Goal: Find specific page/section: Find specific page/section

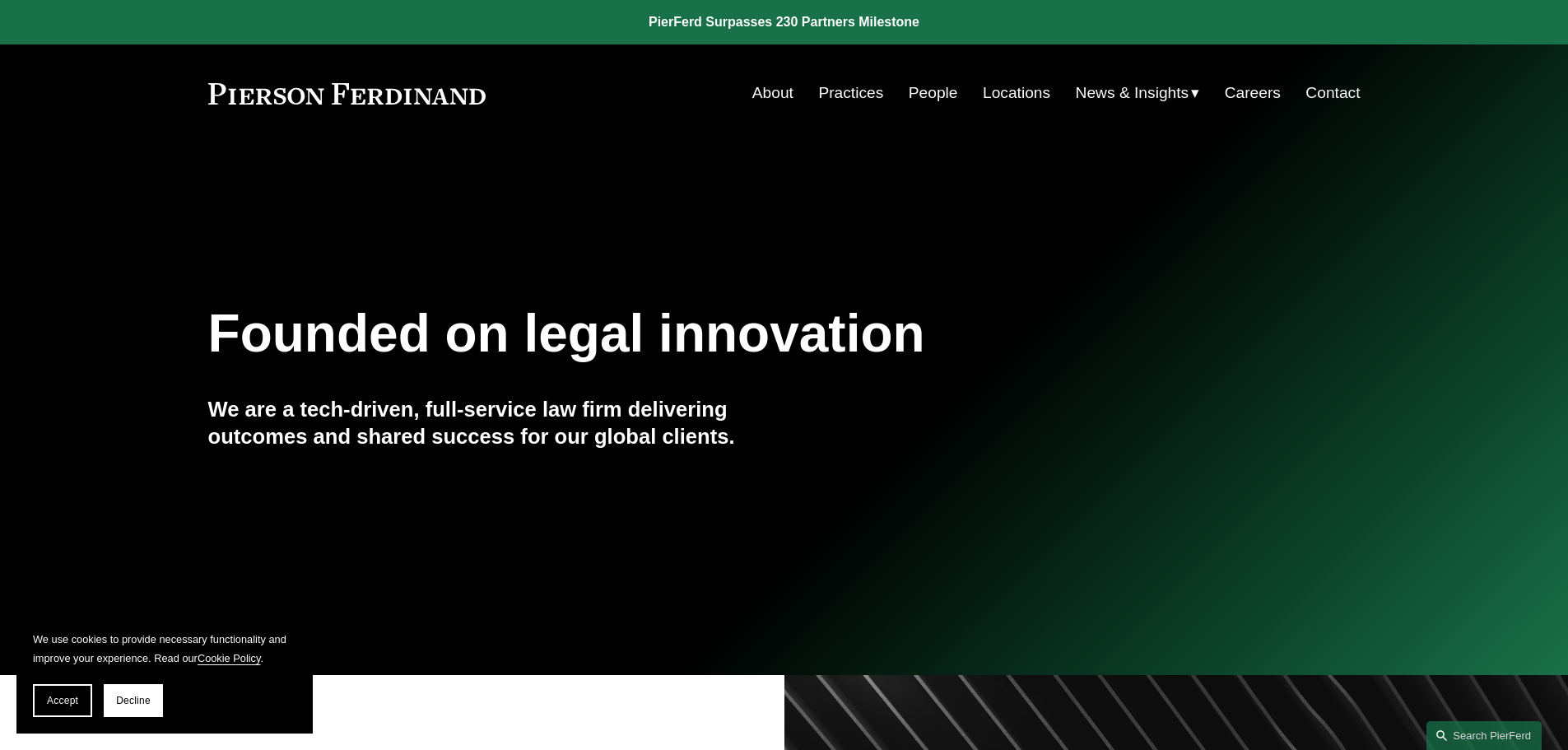
click at [950, 88] on link "People" at bounding box center [933, 93] width 49 height 31
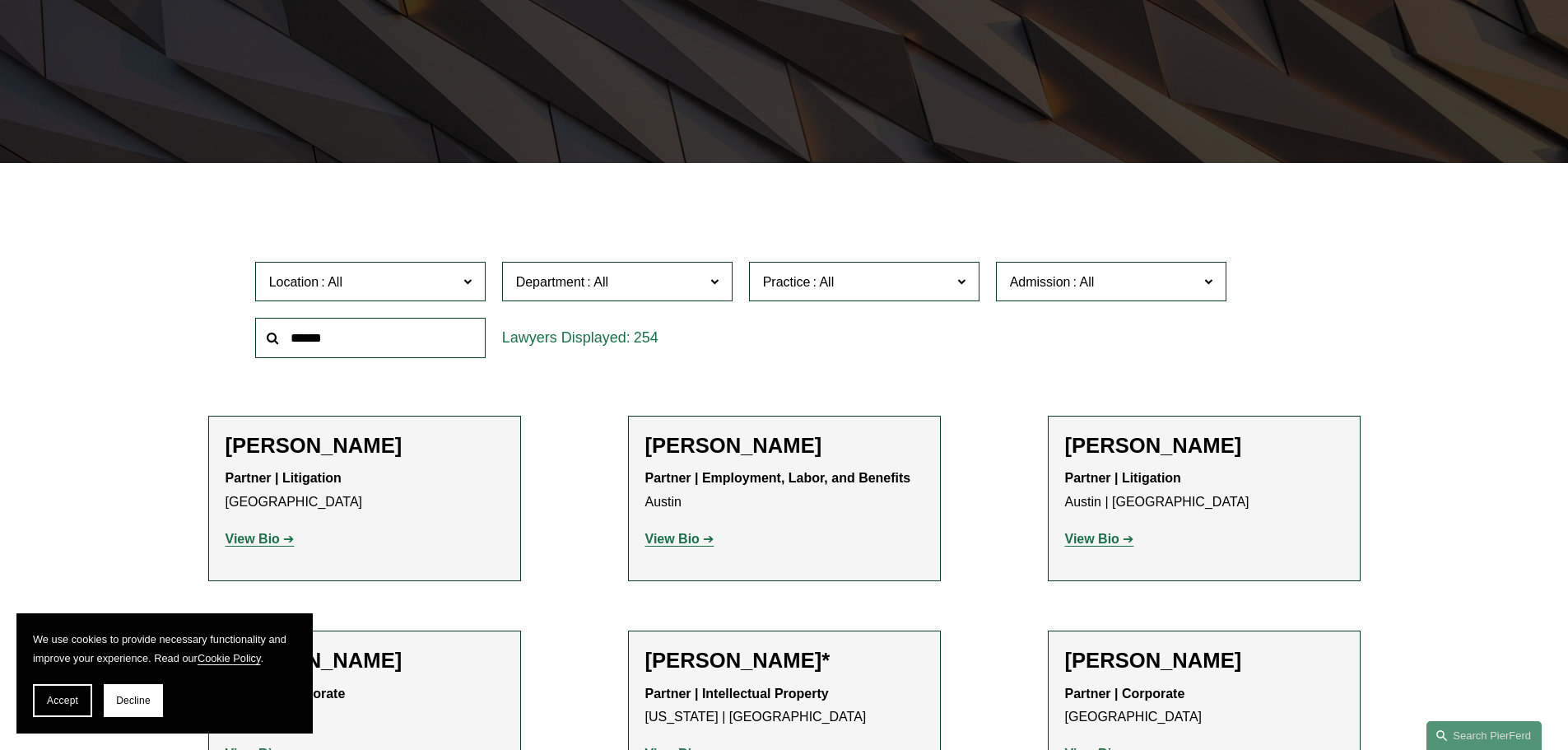
scroll to position [412, 0]
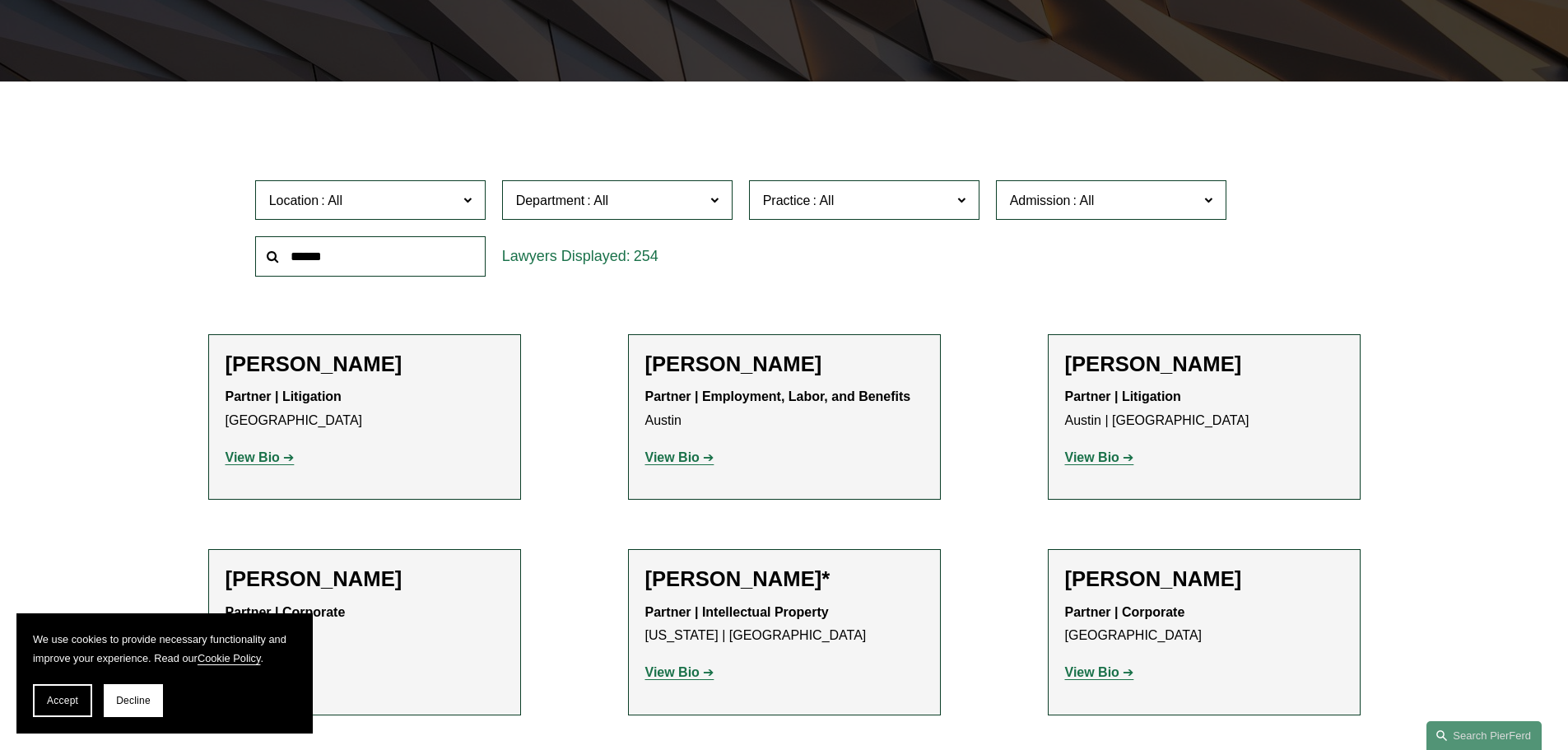
click at [396, 198] on span "Location" at bounding box center [363, 200] width 188 height 22
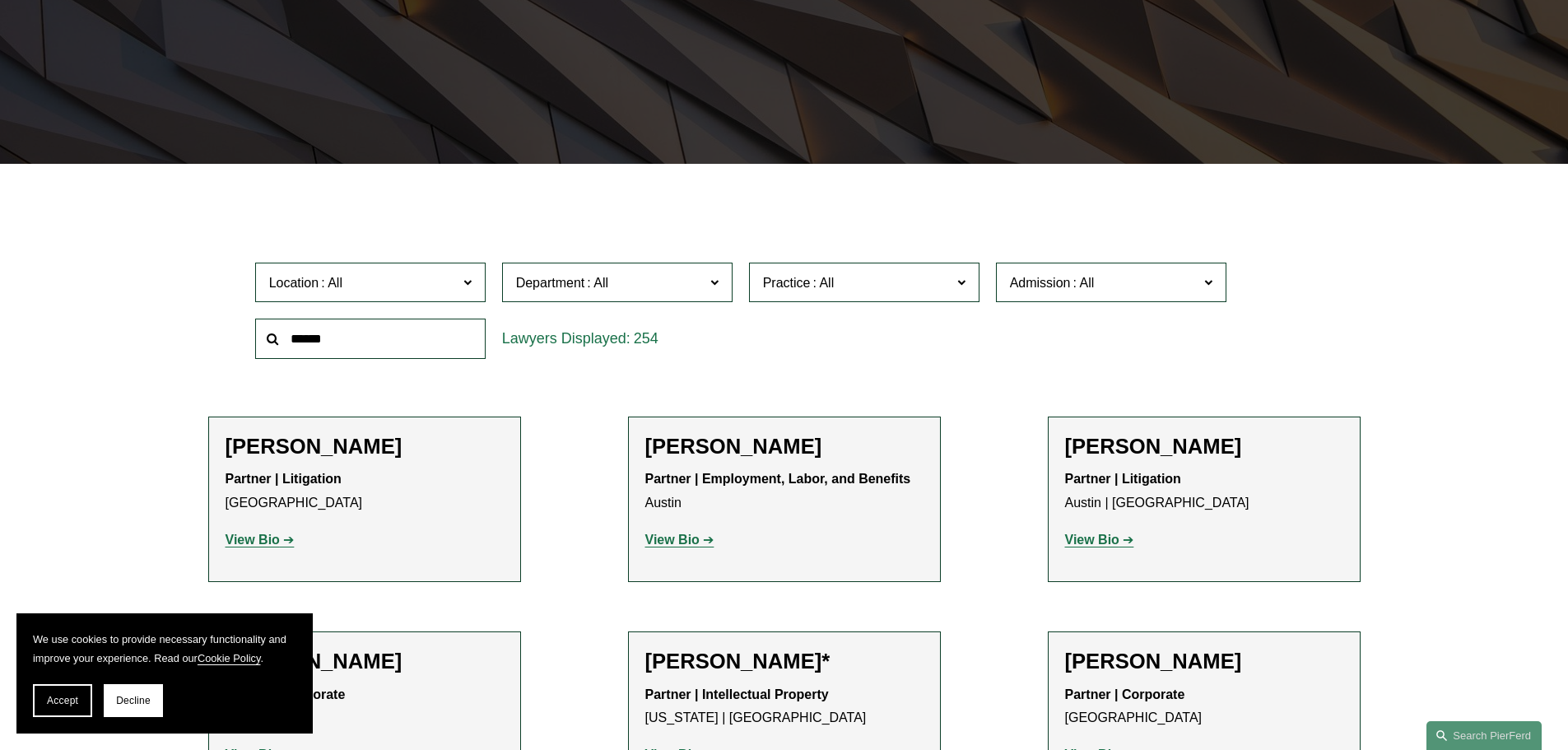
click at [768, 178] on div at bounding box center [784, 176] width 1568 height 25
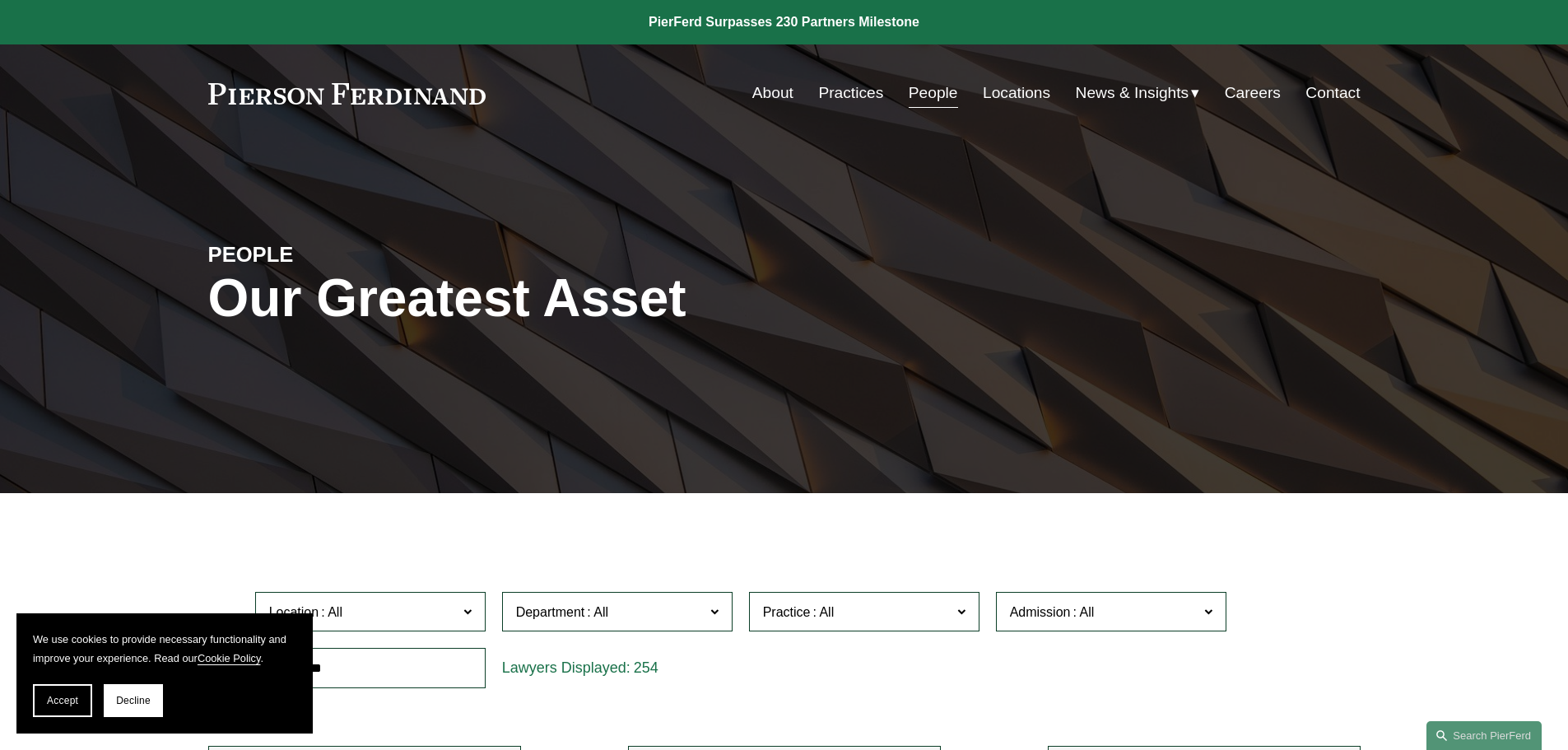
click at [936, 90] on link "People" at bounding box center [933, 93] width 49 height 31
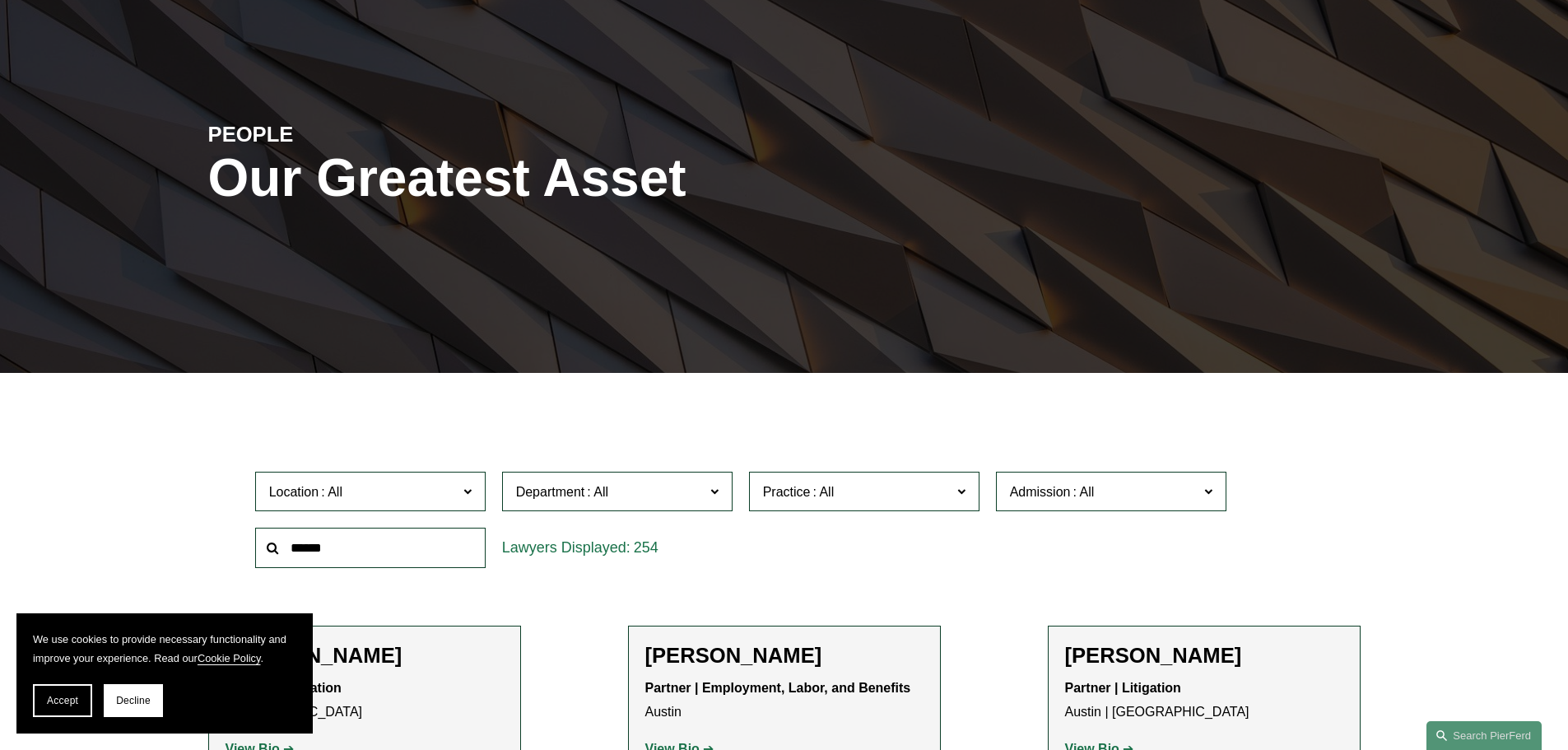
scroll to position [247, 0]
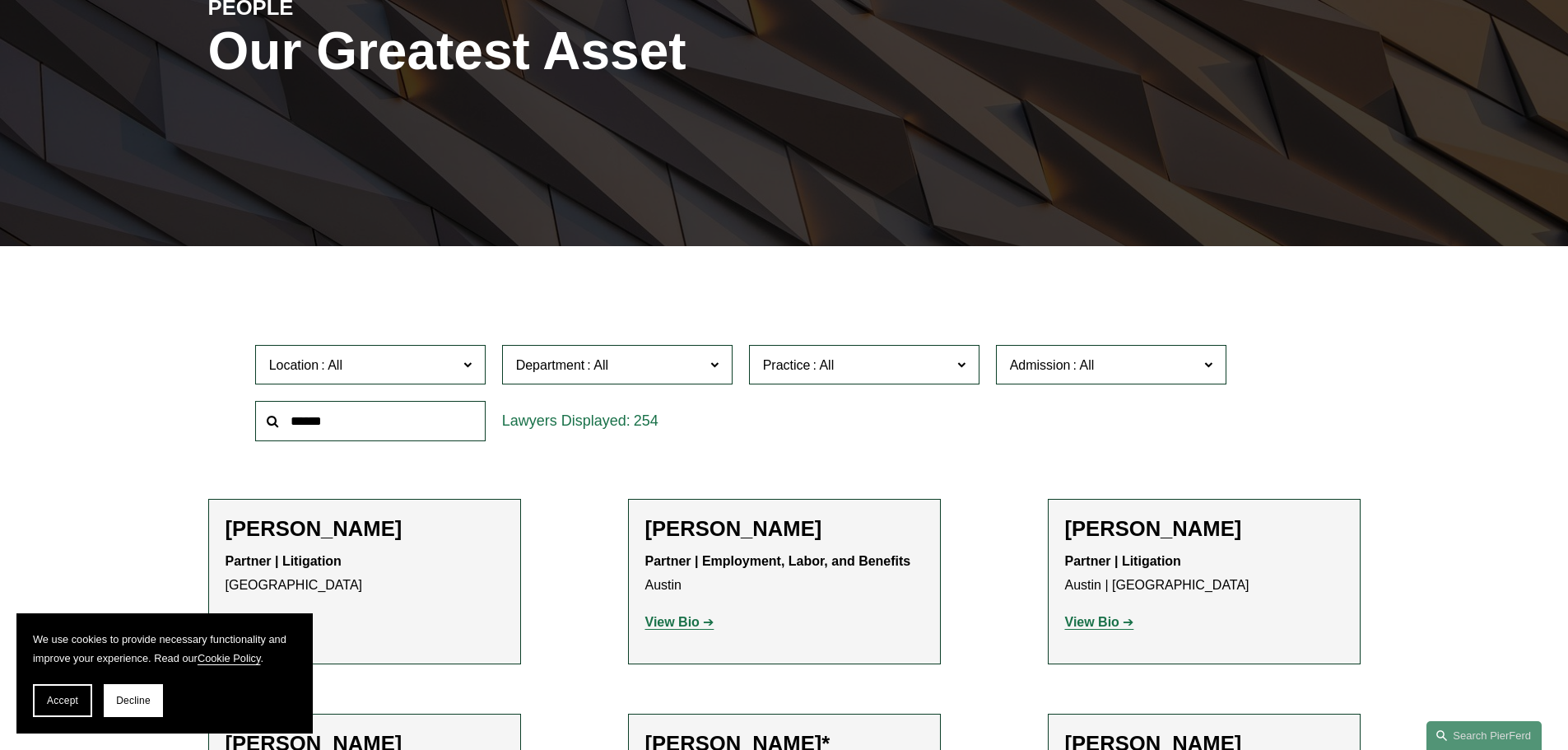
click at [1027, 372] on span "Admission" at bounding box center [1041, 365] width 61 height 14
click at [0, 0] on link "[US_STATE]" at bounding box center [0, 0] width 0 height 0
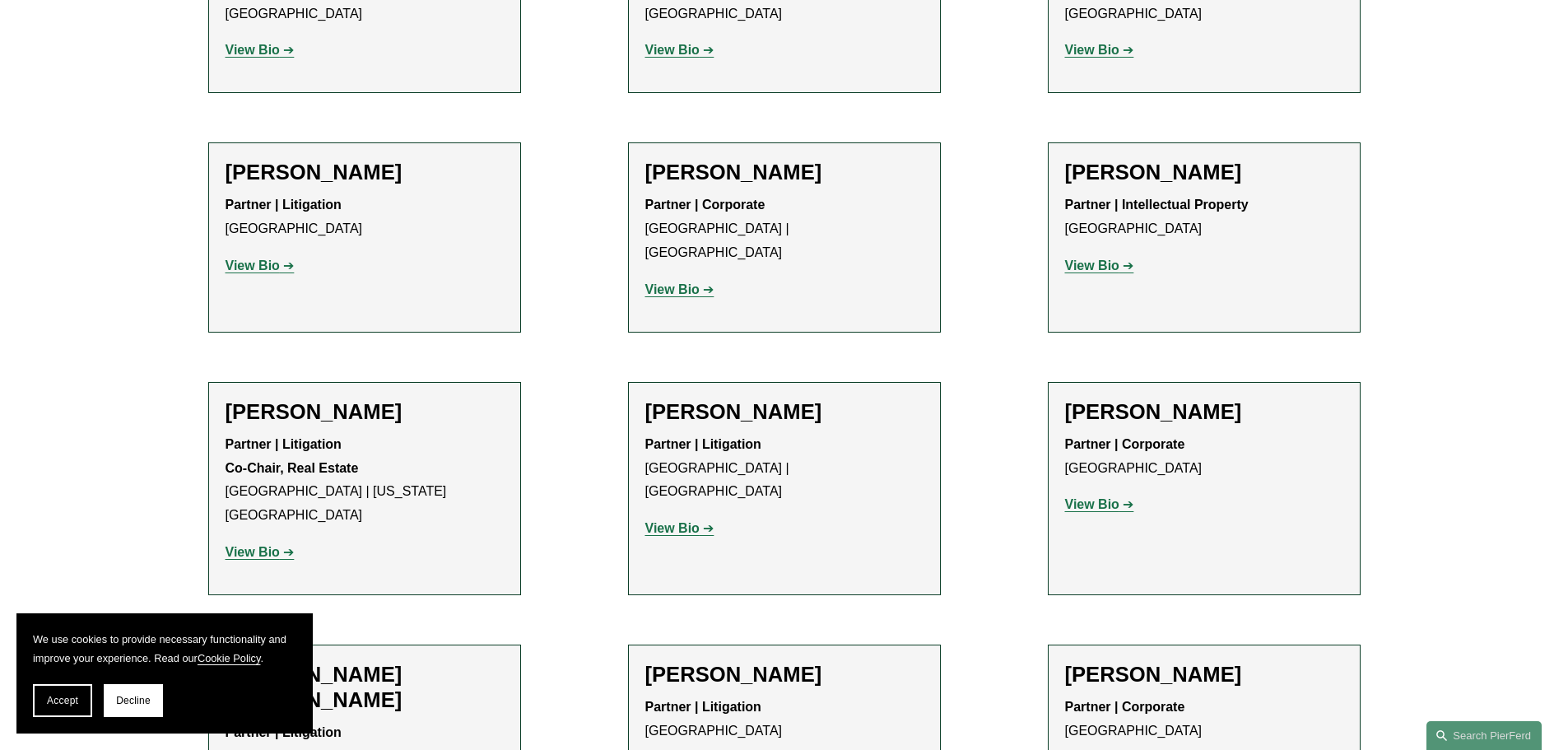
scroll to position [1647, 0]
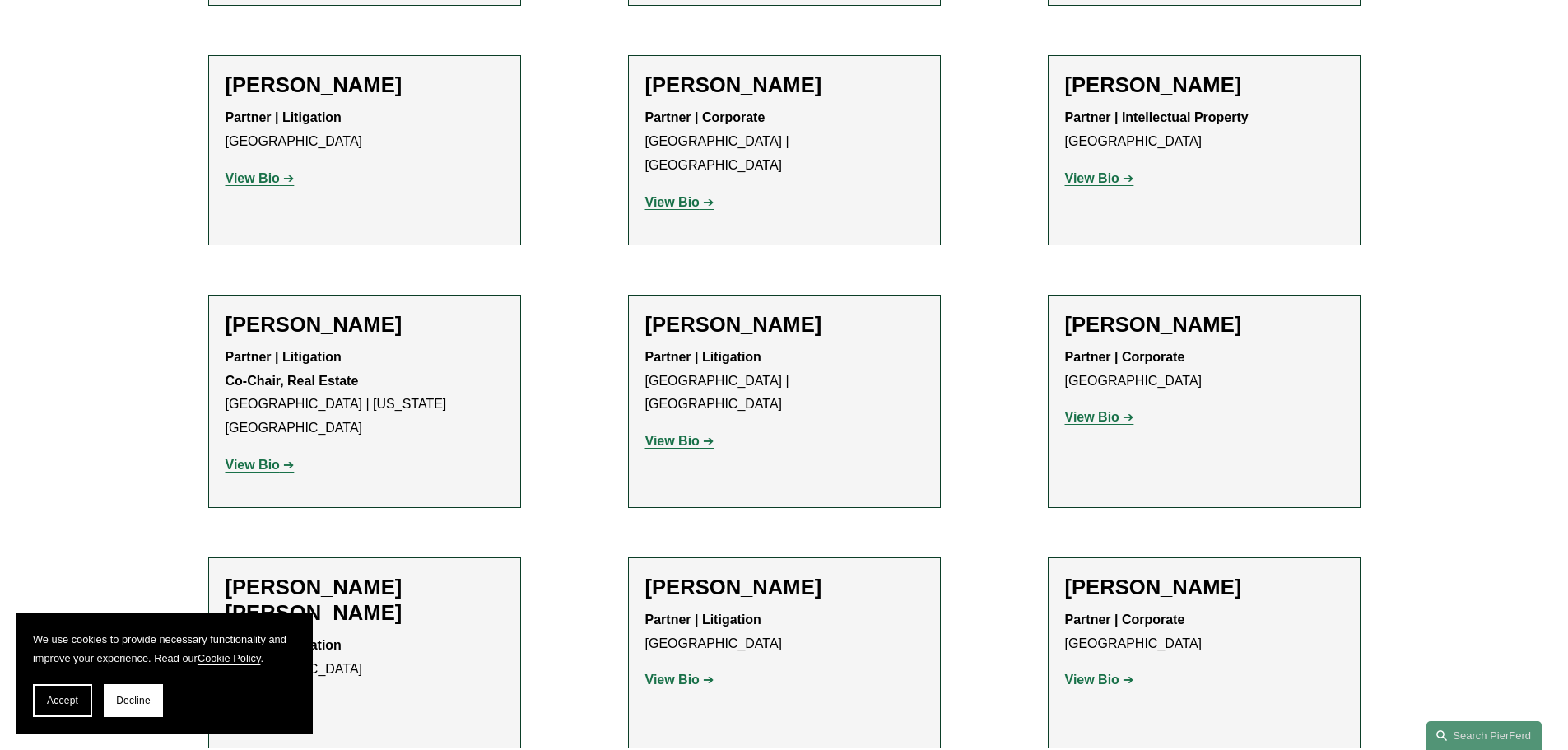
click at [462, 575] on h2 "[PERSON_NAME] [PERSON_NAME]" at bounding box center [364, 600] width 278 height 51
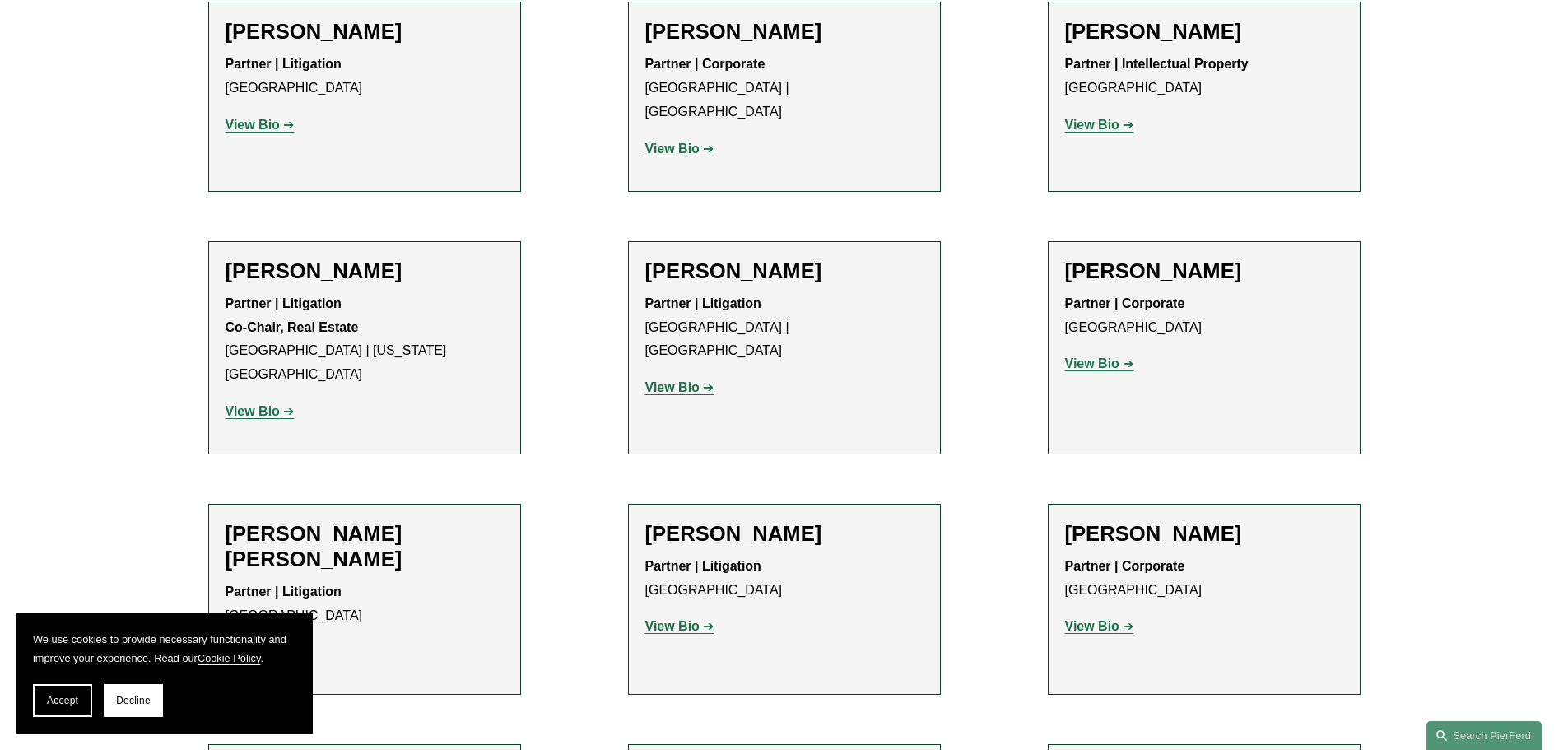
scroll to position [1729, 0]
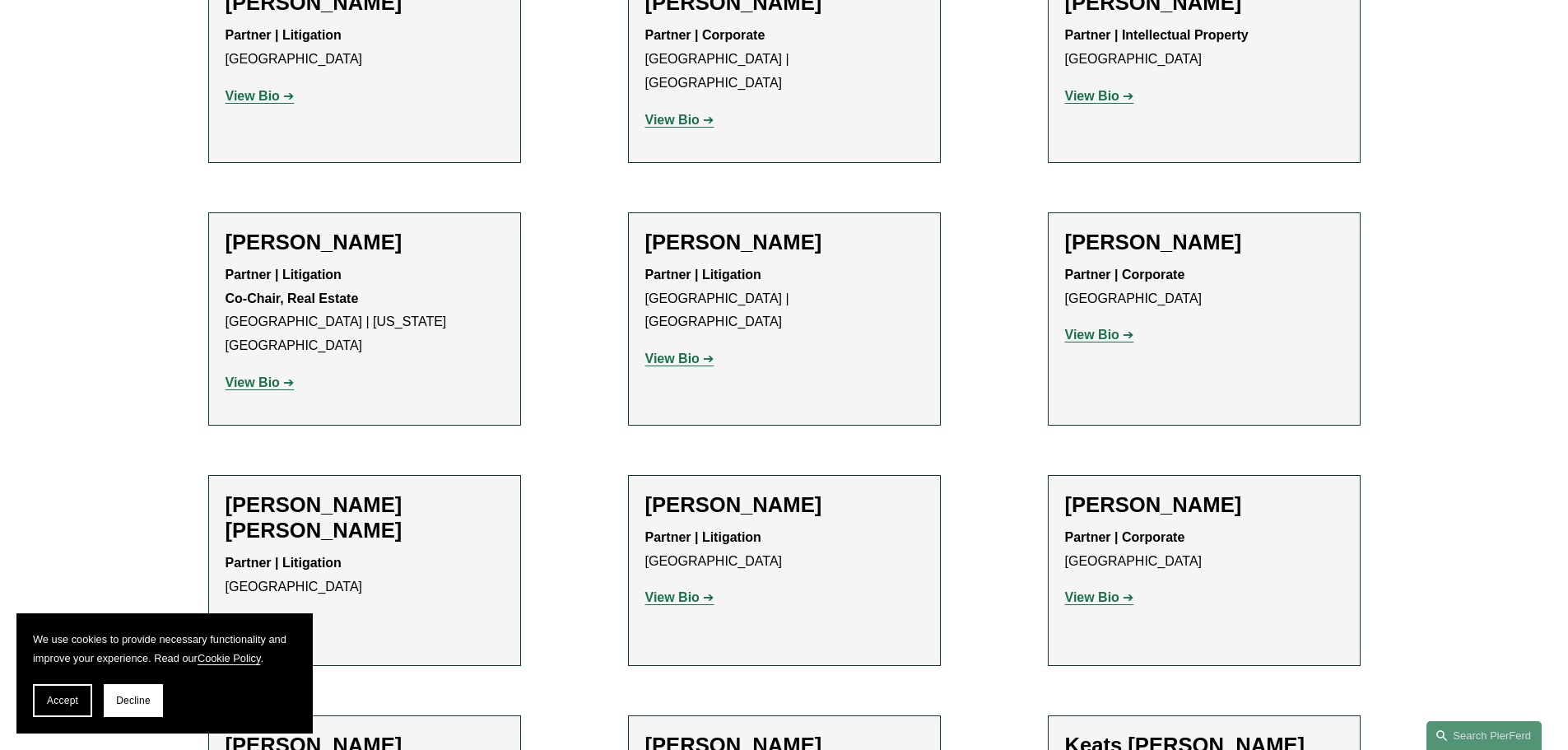
click at [263, 612] on p "View Bio" at bounding box center [364, 624] width 278 height 24
click at [274, 616] on strong "View Bio" at bounding box center [253, 622] width 54 height 14
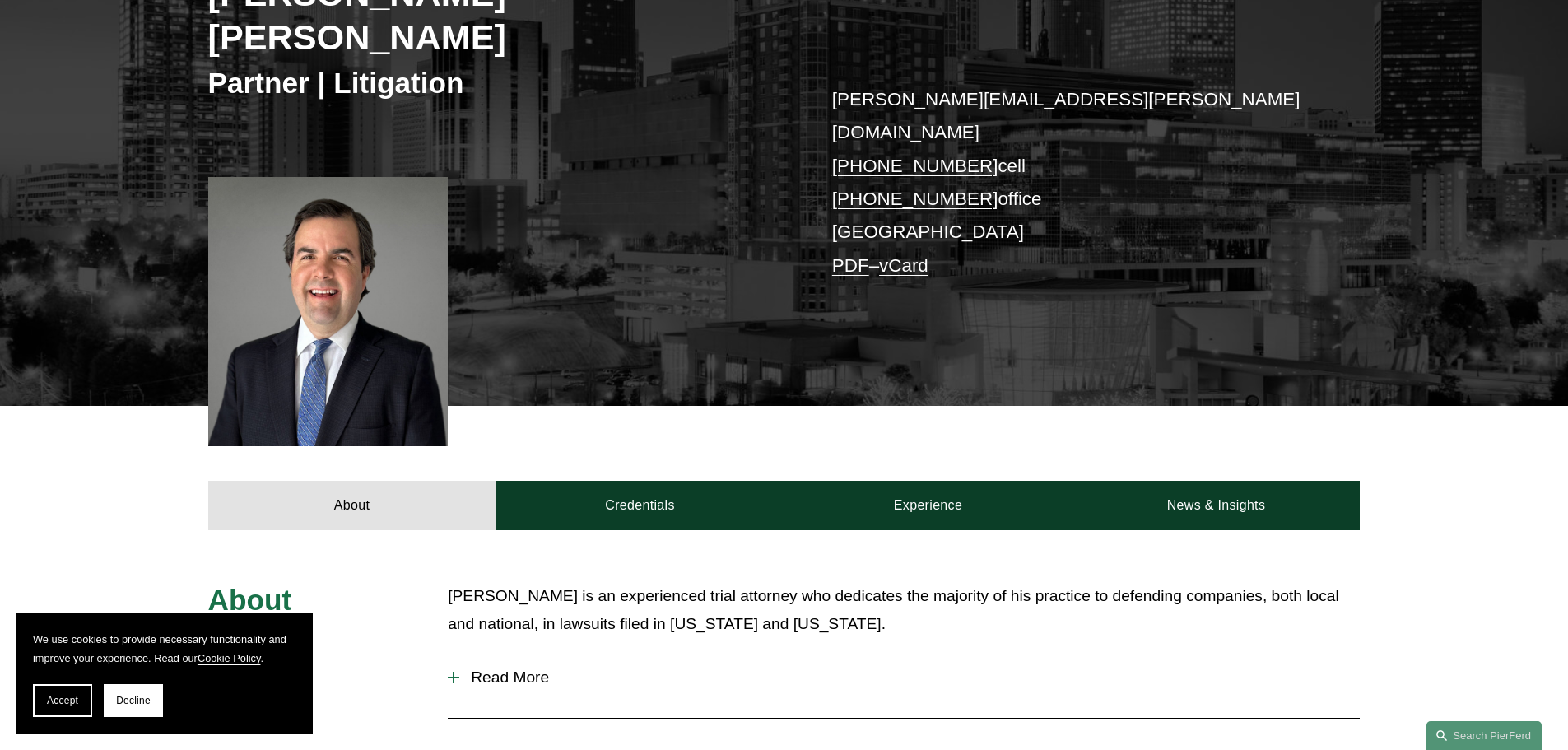
scroll to position [139, 0]
